Goal: Use online tool/utility: Utilize a website feature to perform a specific function

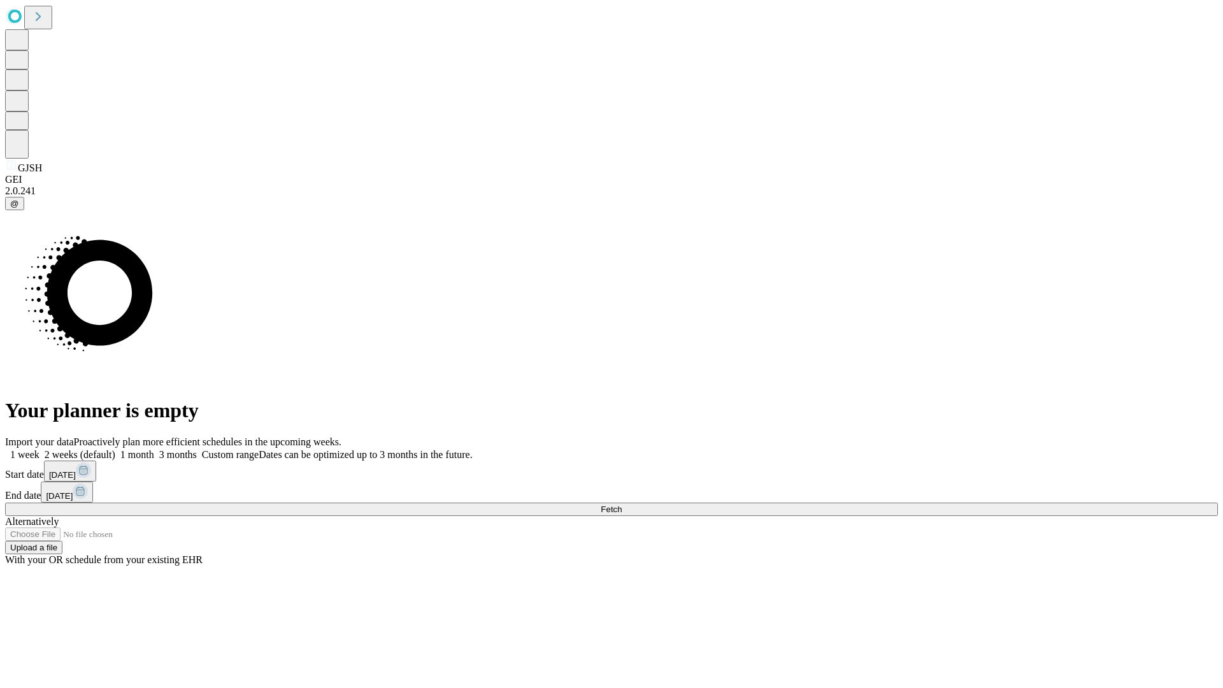
click at [622, 505] on span "Fetch" at bounding box center [611, 510] width 21 height 10
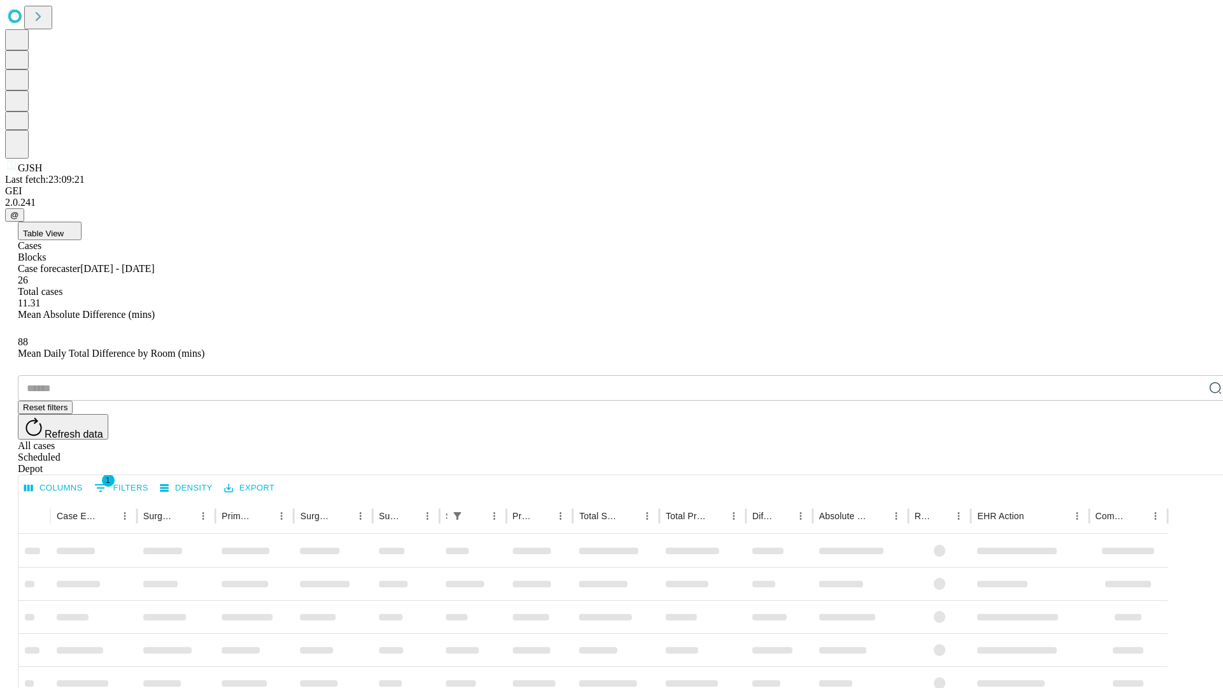
click at [64, 229] on span "Table View" at bounding box center [43, 234] width 41 height 10
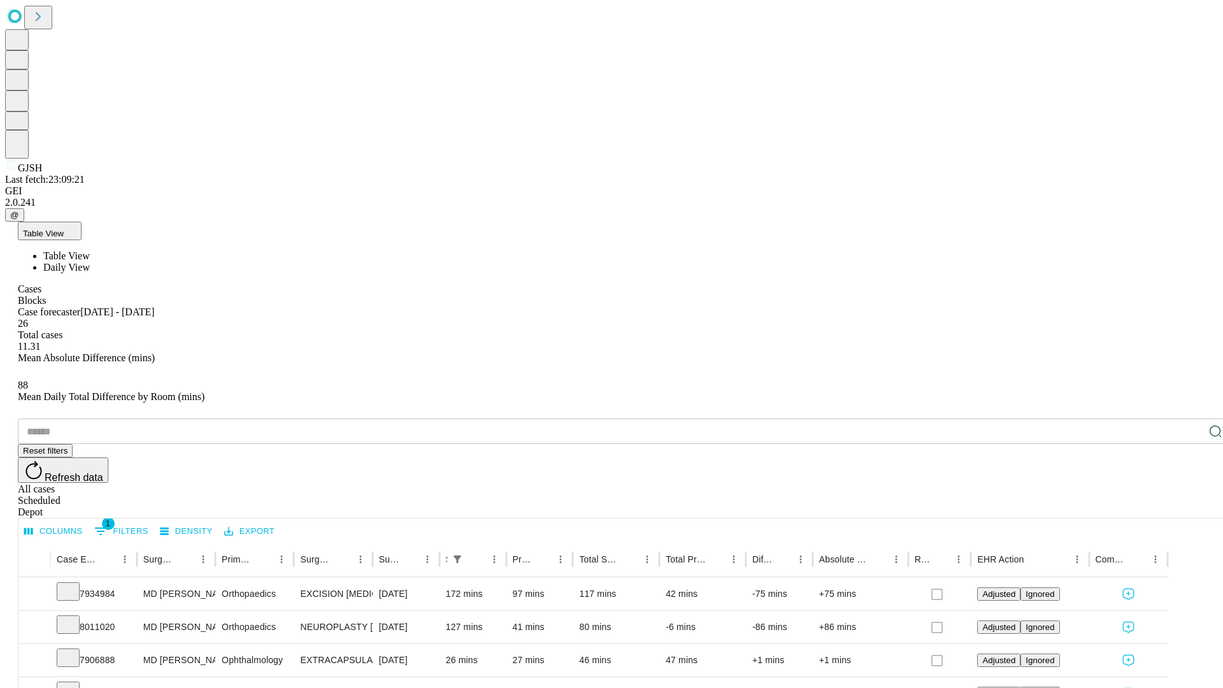
click at [90, 262] on span "Daily View" at bounding box center [66, 267] width 47 height 11
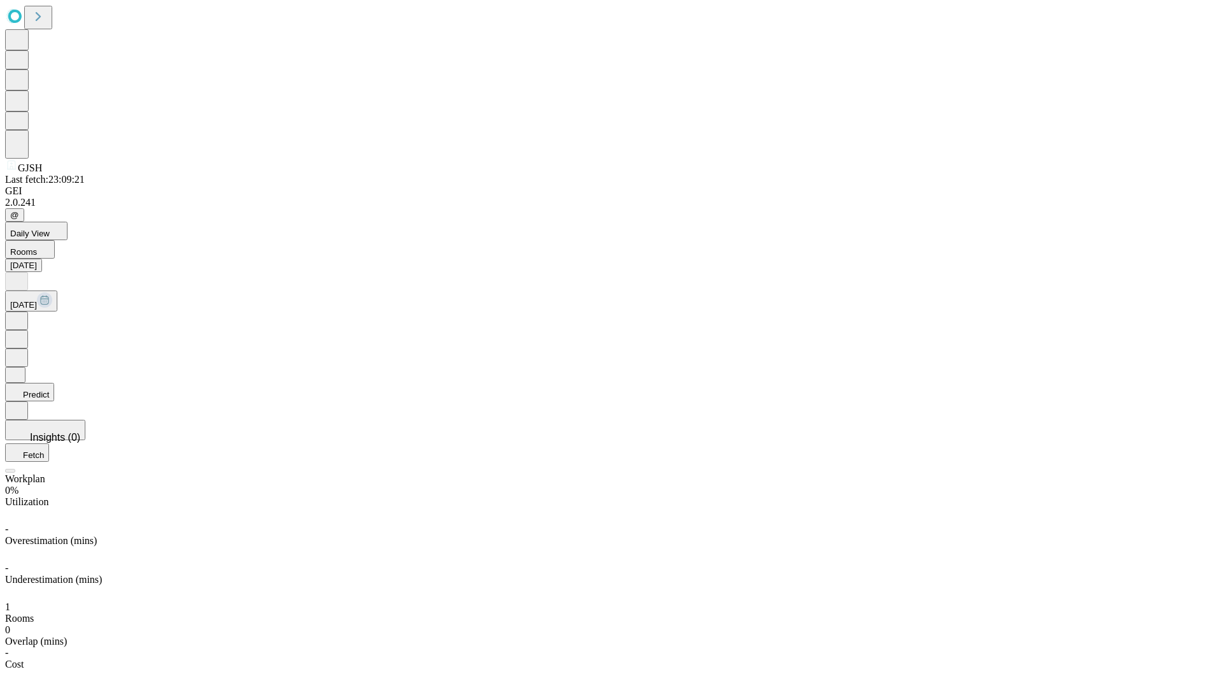
click at [54, 383] on button "Predict" at bounding box center [29, 392] width 49 height 18
